Goal: Check status: Check status

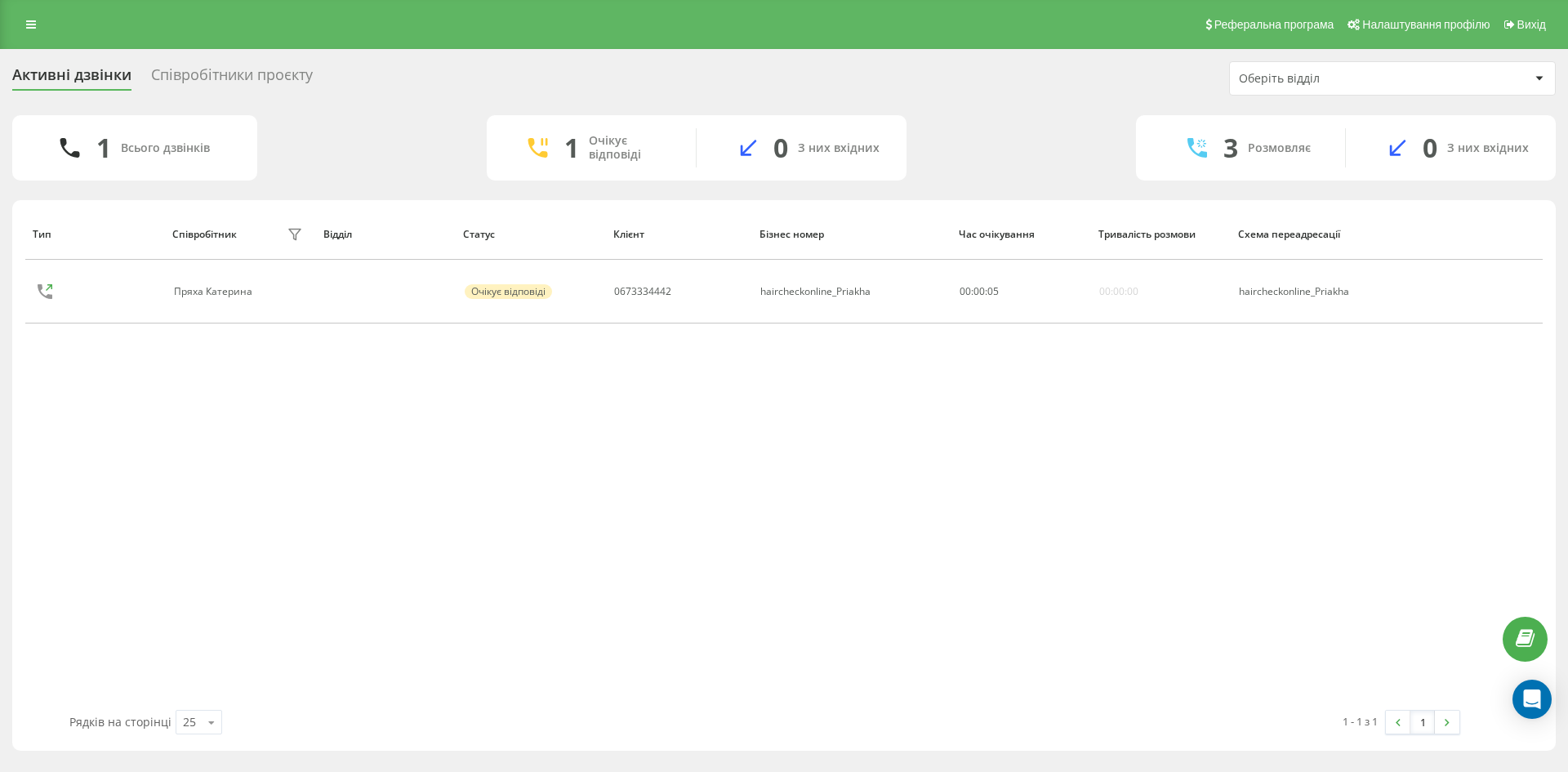
click at [227, 70] on div "Співробітники проєкту" at bounding box center [232, 79] width 162 height 25
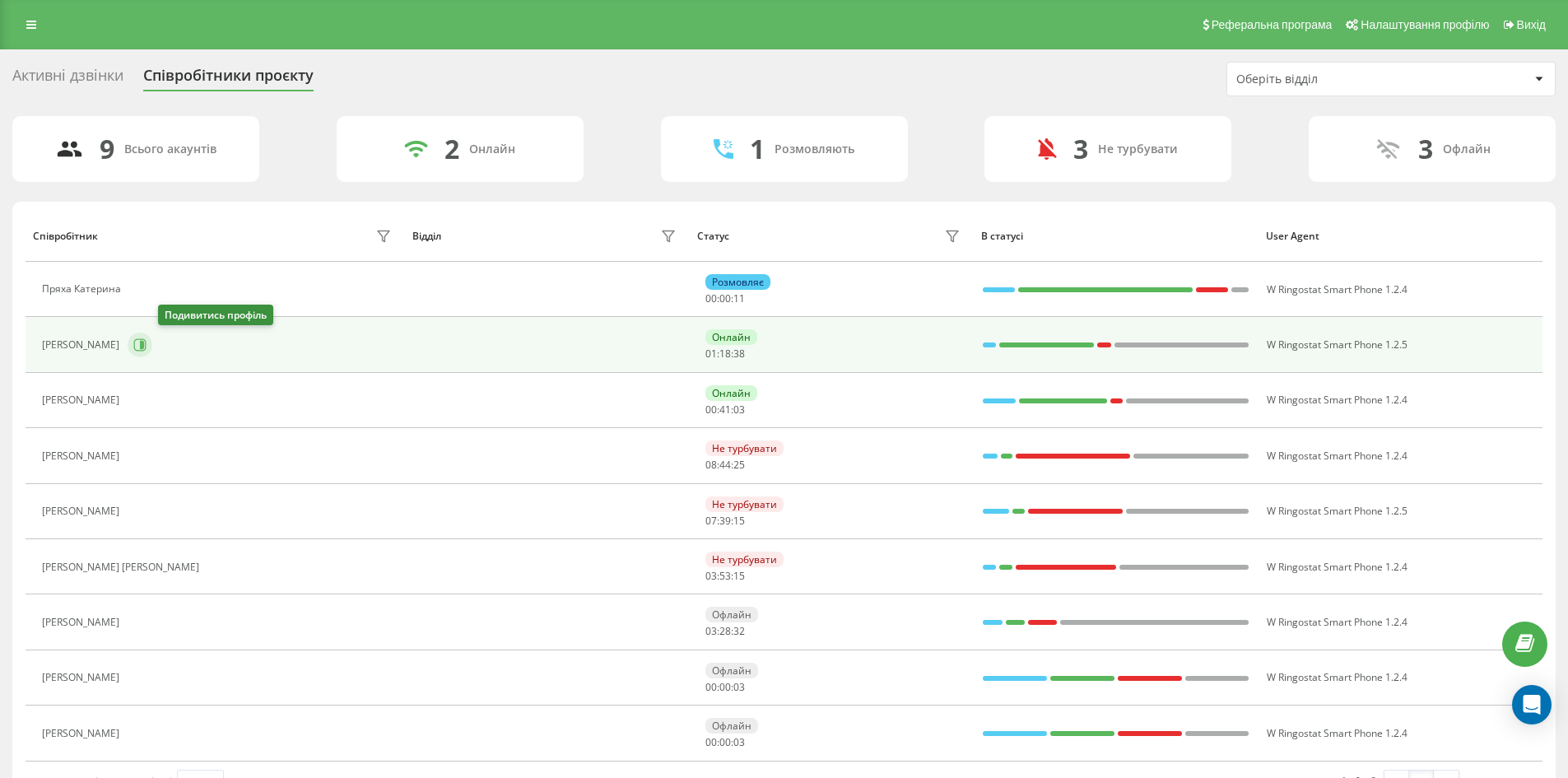
click at [147, 343] on icon at bounding box center [139, 344] width 13 height 13
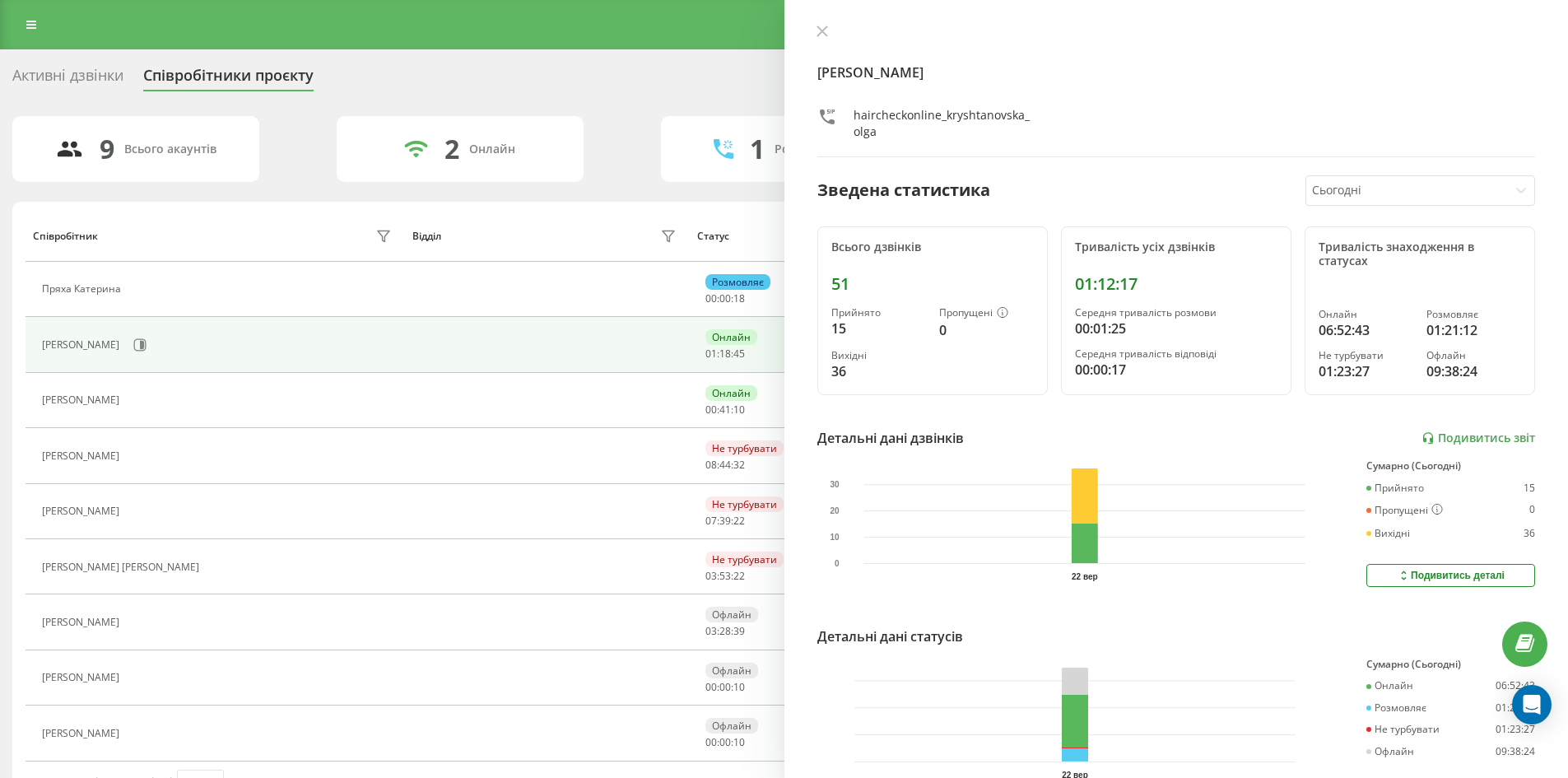
click at [820, 23] on div "Криштановська Ольга haircheckonline_kryshtanovska_olga Зведена статистика Сього…" at bounding box center [1176, 389] width 784 height 778
click at [820, 29] on icon at bounding box center [821, 31] width 10 height 10
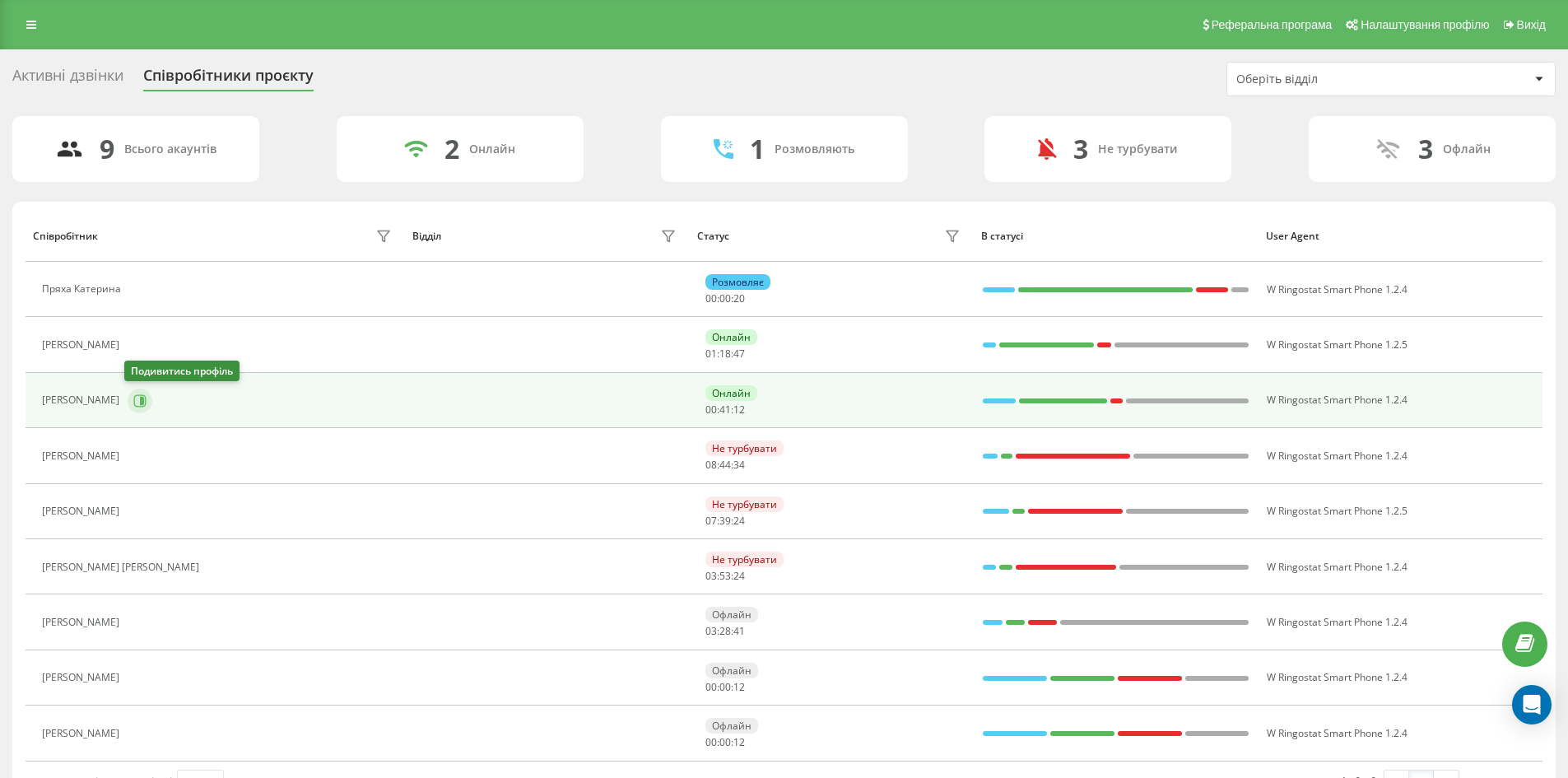
click at [133, 408] on button at bounding box center [140, 400] width 24 height 24
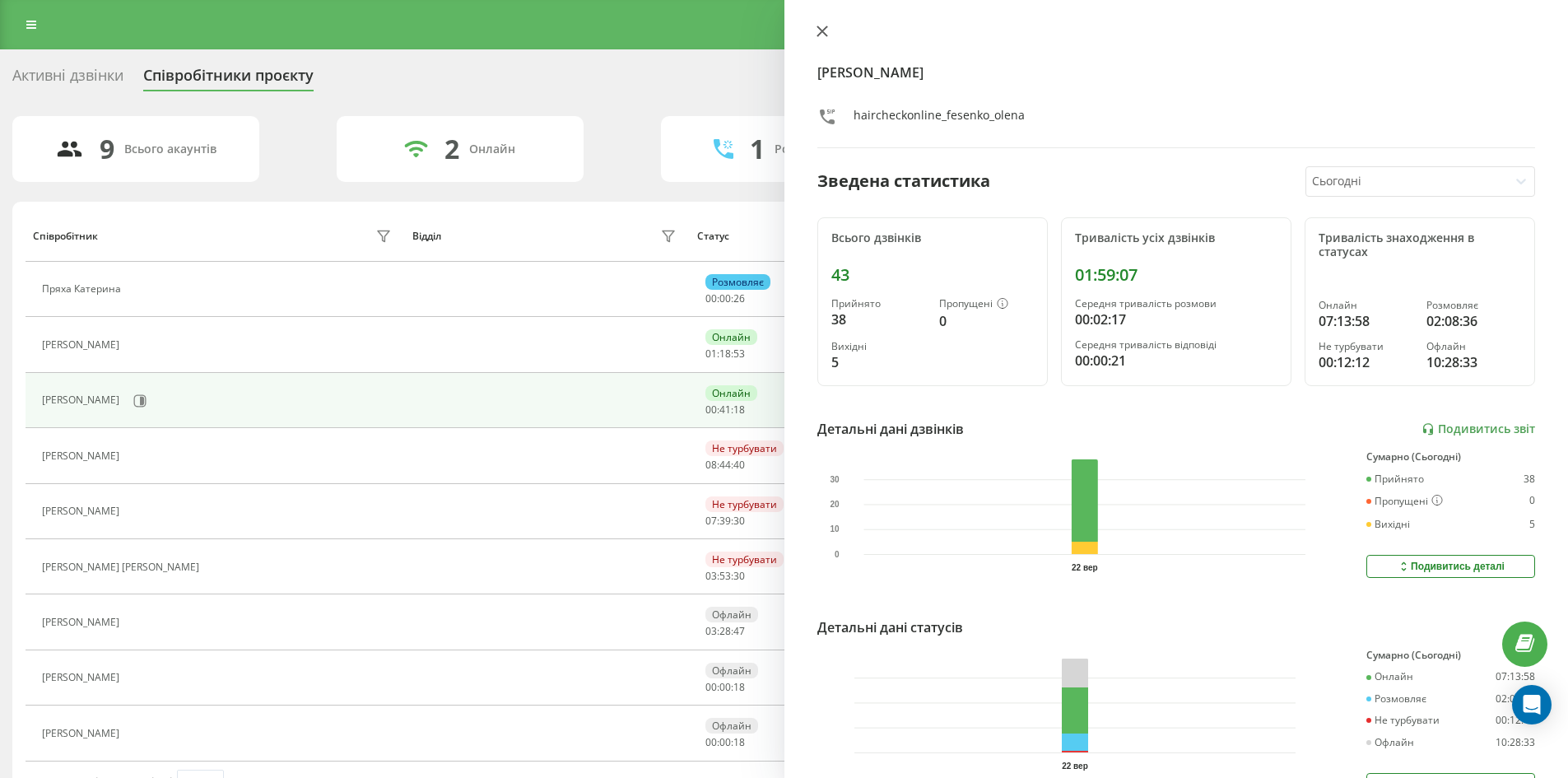
click at [819, 31] on icon at bounding box center [822, 31] width 12 height 12
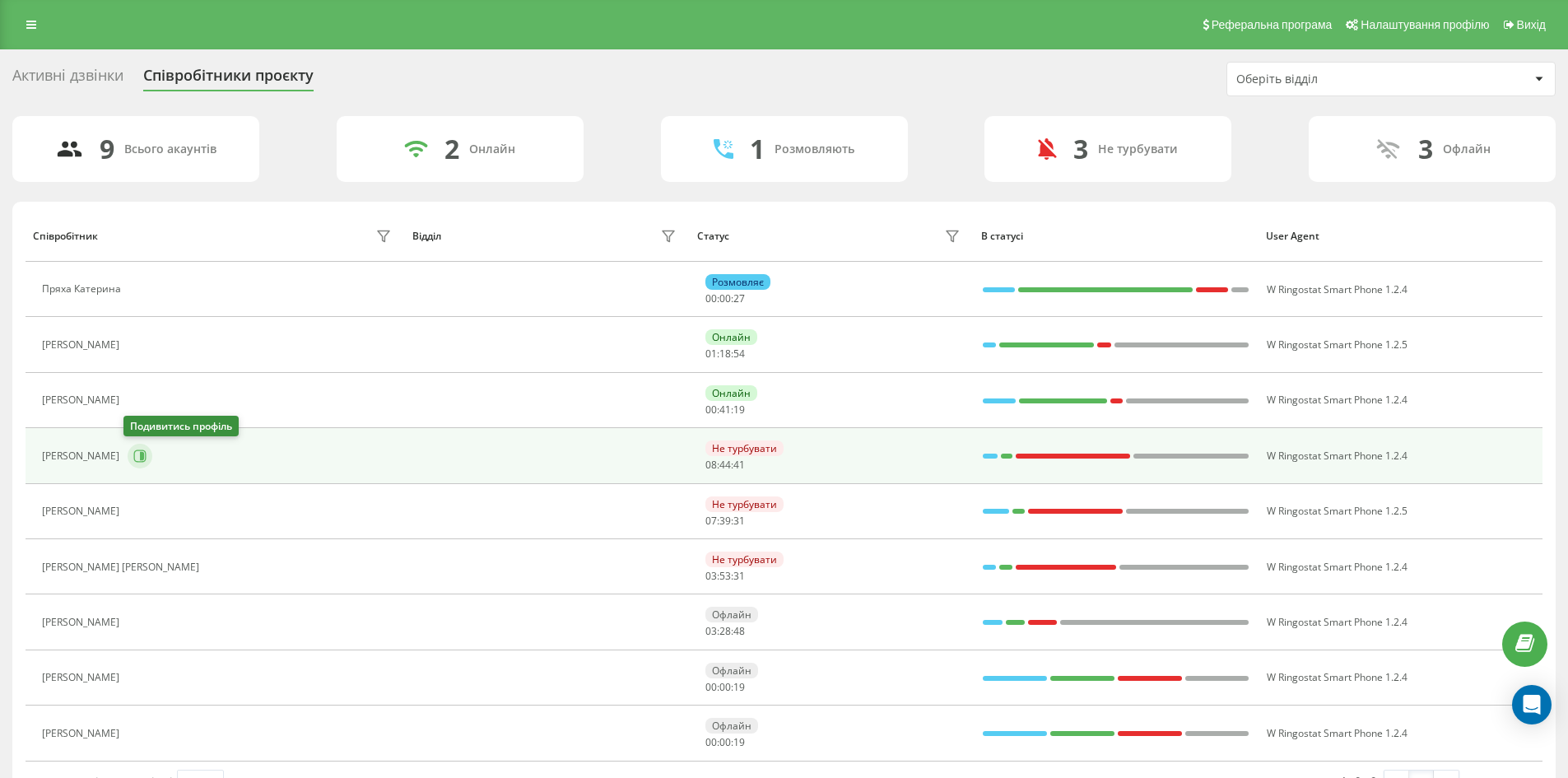
click at [133, 456] on icon at bounding box center [139, 455] width 13 height 13
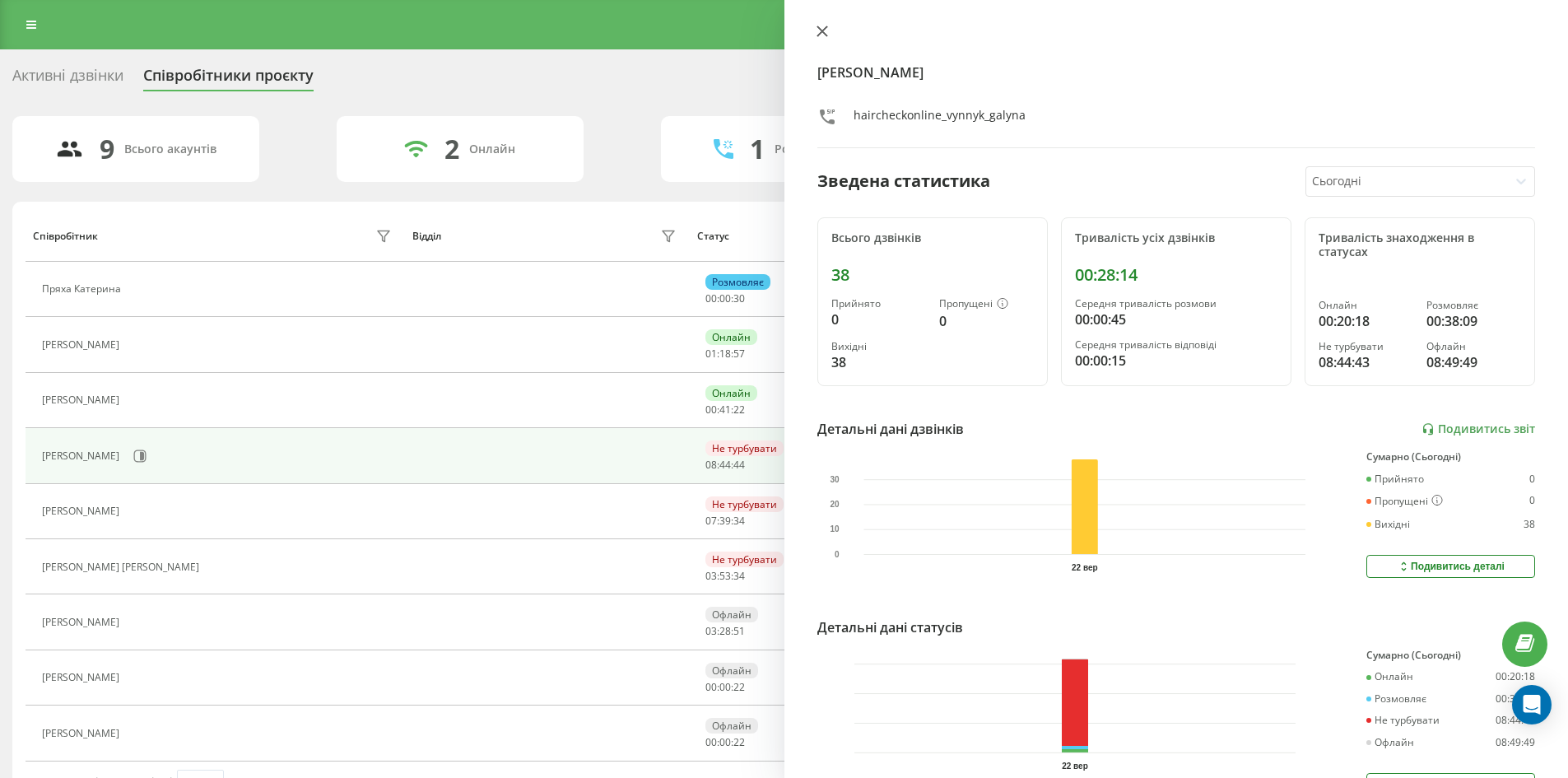
click at [816, 31] on icon at bounding box center [822, 31] width 12 height 12
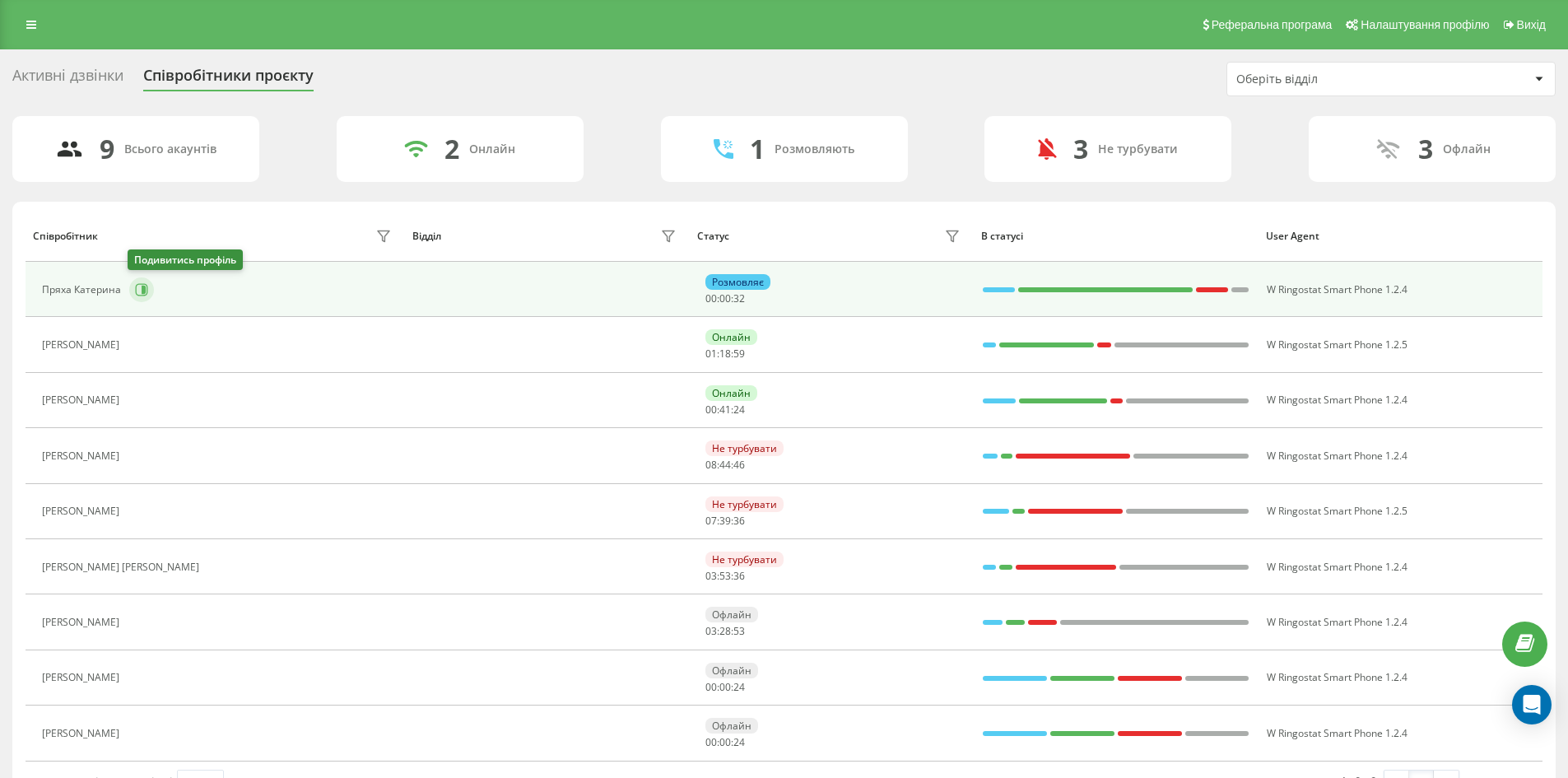
click at [146, 294] on icon at bounding box center [142, 289] width 13 height 13
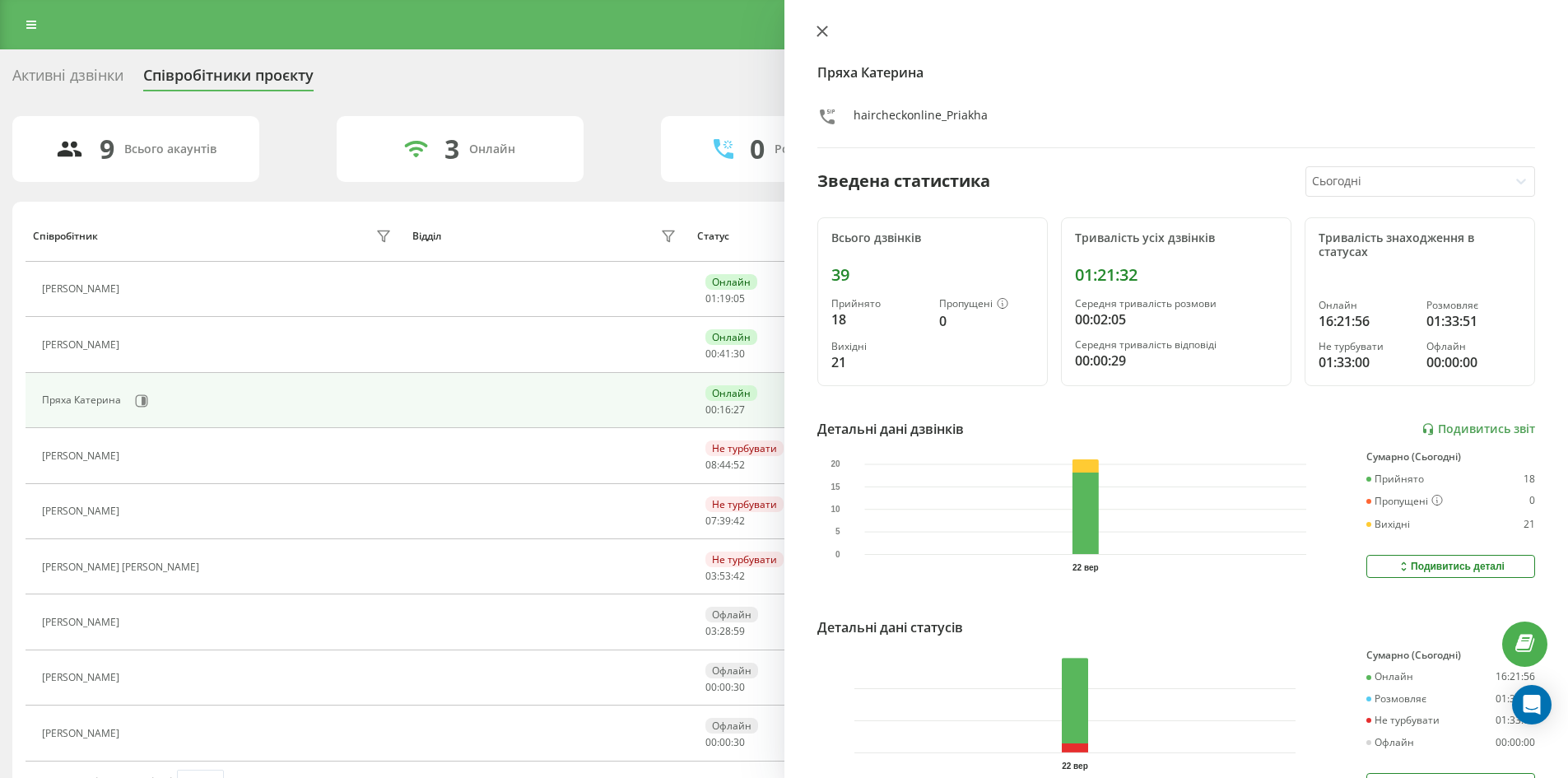
click at [819, 28] on icon at bounding box center [821, 31] width 10 height 10
